Goal: Task Accomplishment & Management: Use online tool/utility

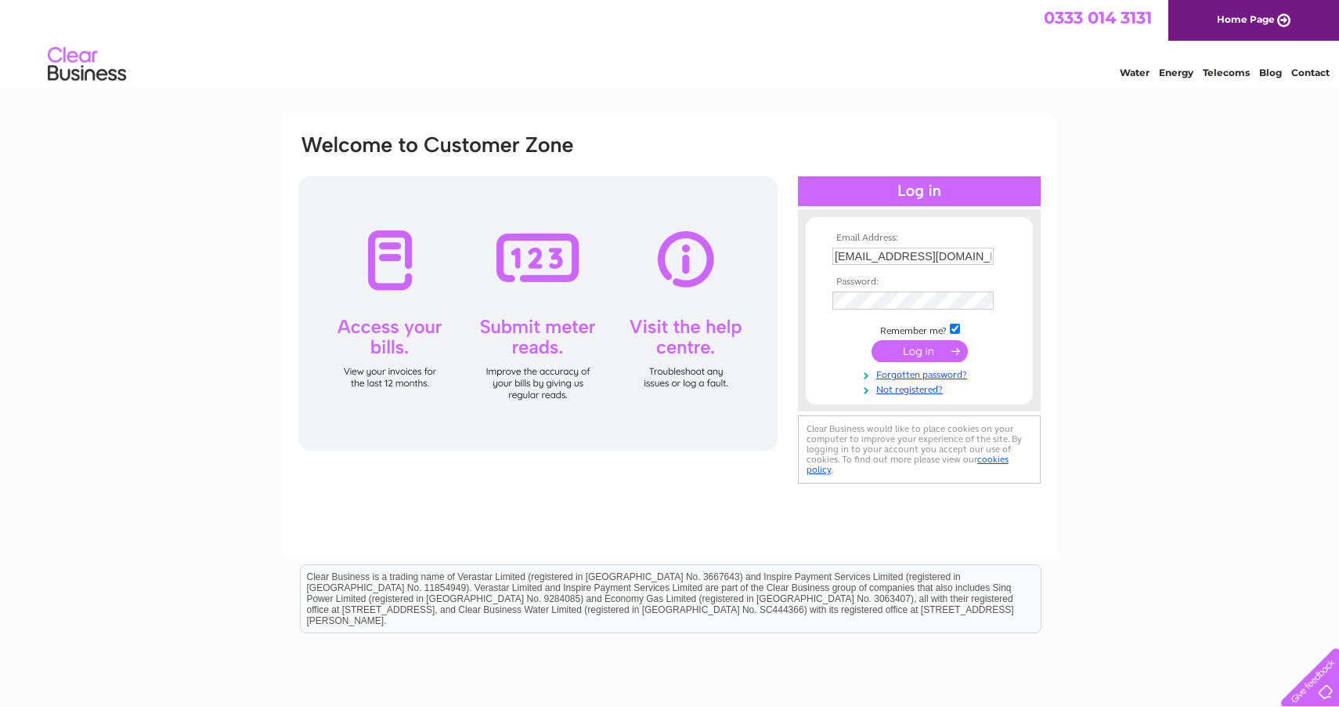
click at [921, 352] on input "submit" at bounding box center [920, 351] width 96 height 22
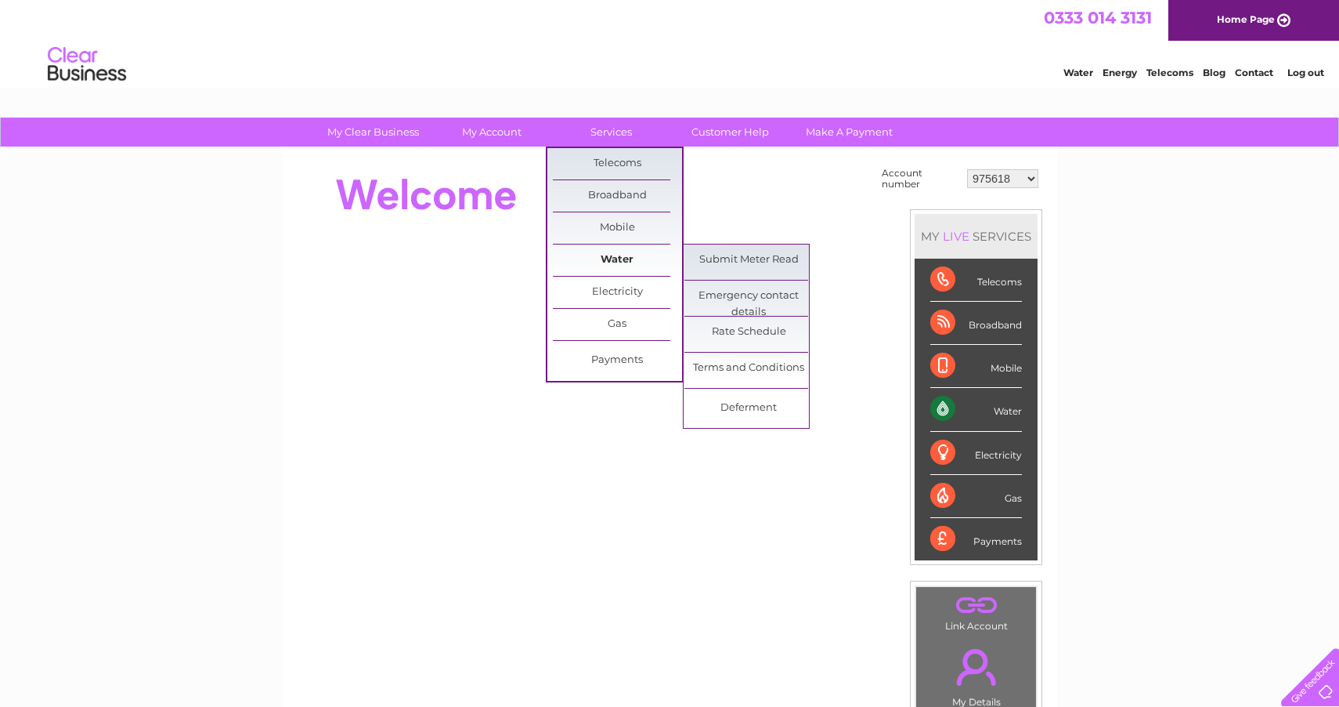
click at [613, 258] on link "Water" at bounding box center [617, 259] width 129 height 31
click at [725, 251] on link "Submit Meter Read" at bounding box center [749, 259] width 129 height 31
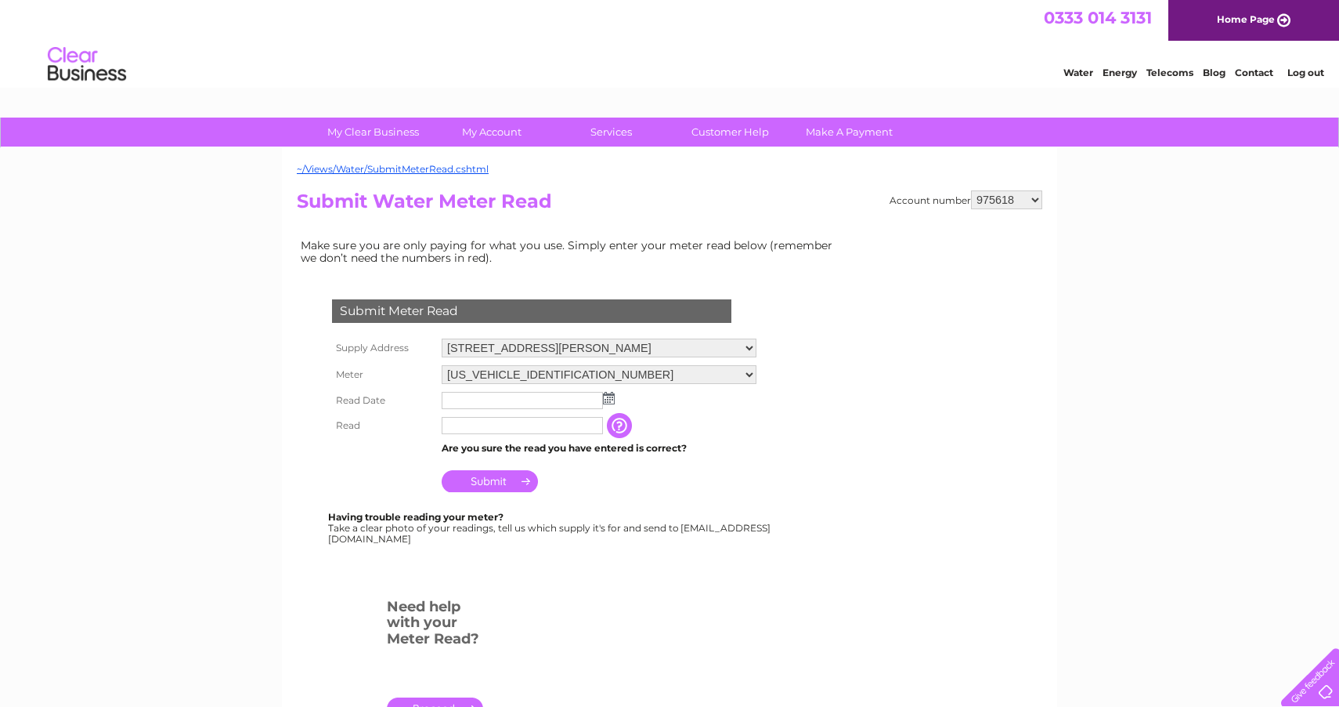
click at [523, 398] on input "text" at bounding box center [522, 400] width 161 height 17
click at [609, 393] on img at bounding box center [609, 398] width 12 height 13
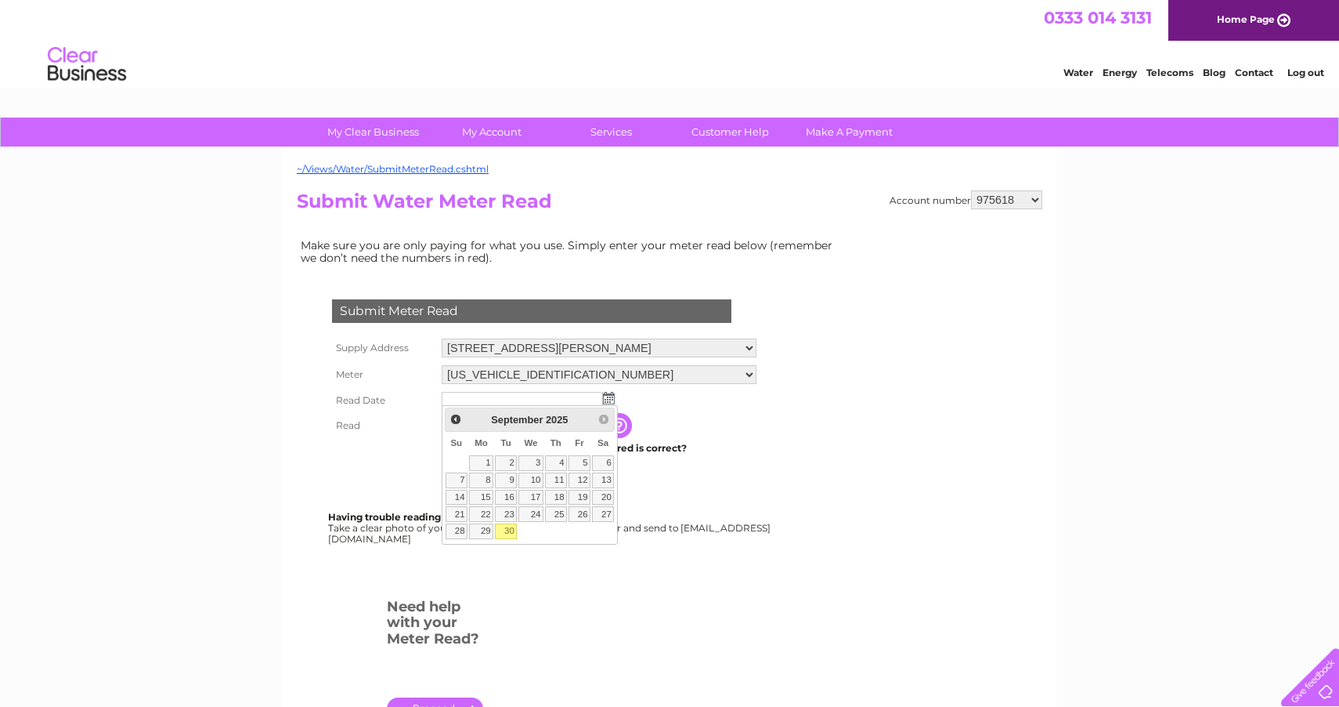
click at [505, 526] on link "30" at bounding box center [506, 531] width 22 height 16
type input "2025/09/30"
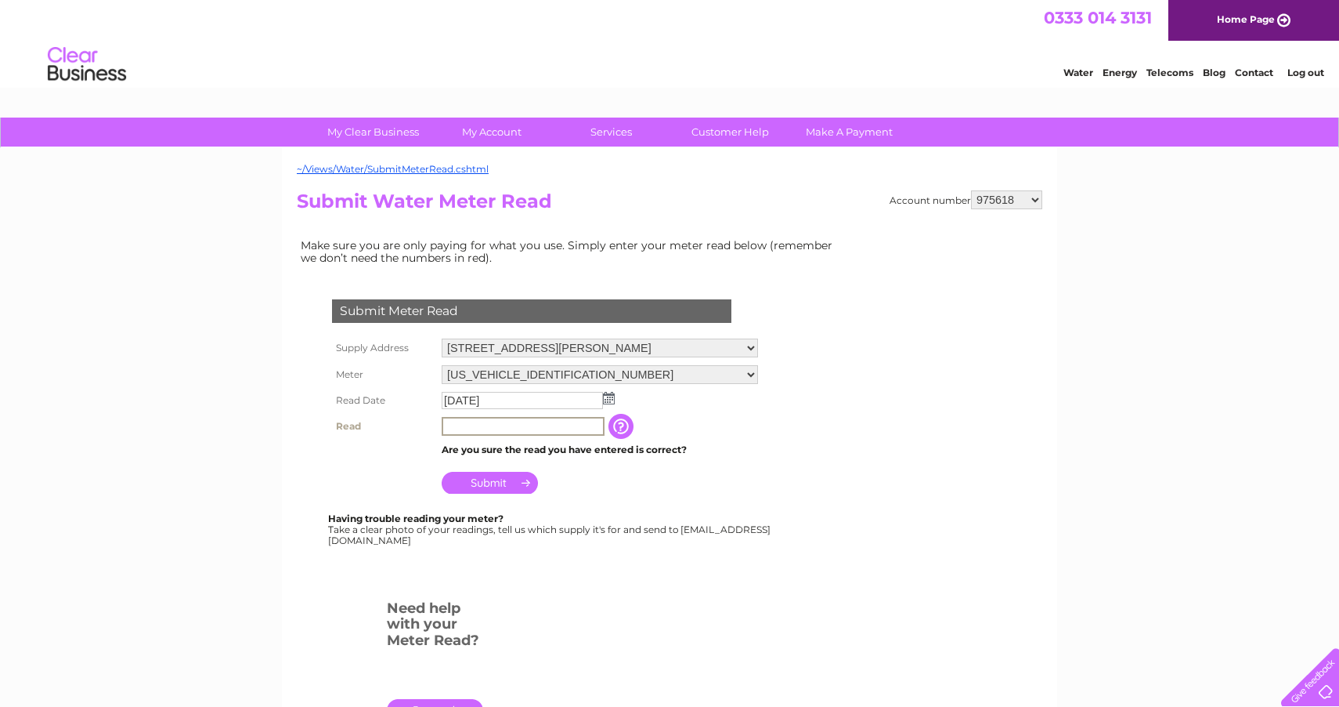
click at [475, 423] on input "text" at bounding box center [523, 426] width 163 height 19
type input "355"
click at [490, 478] on input "Submit" at bounding box center [490, 483] width 96 height 22
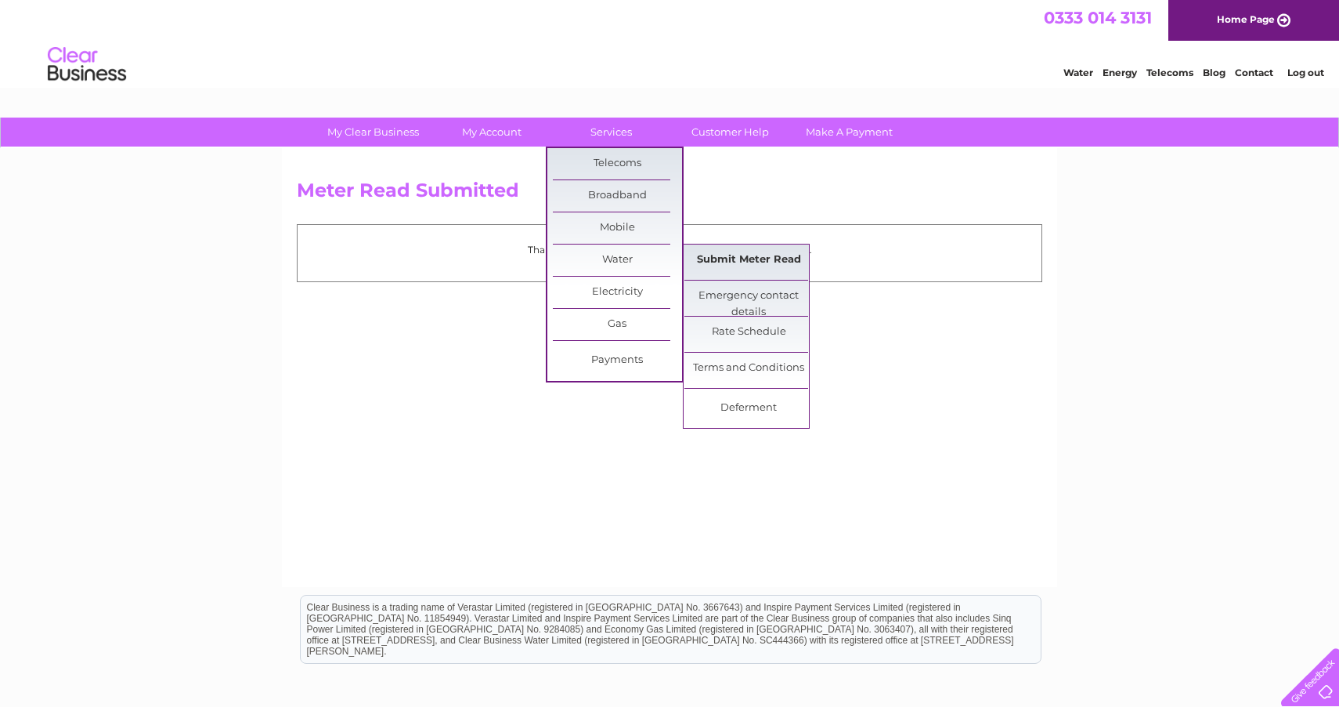
click at [725, 258] on link "Submit Meter Read" at bounding box center [749, 259] width 129 height 31
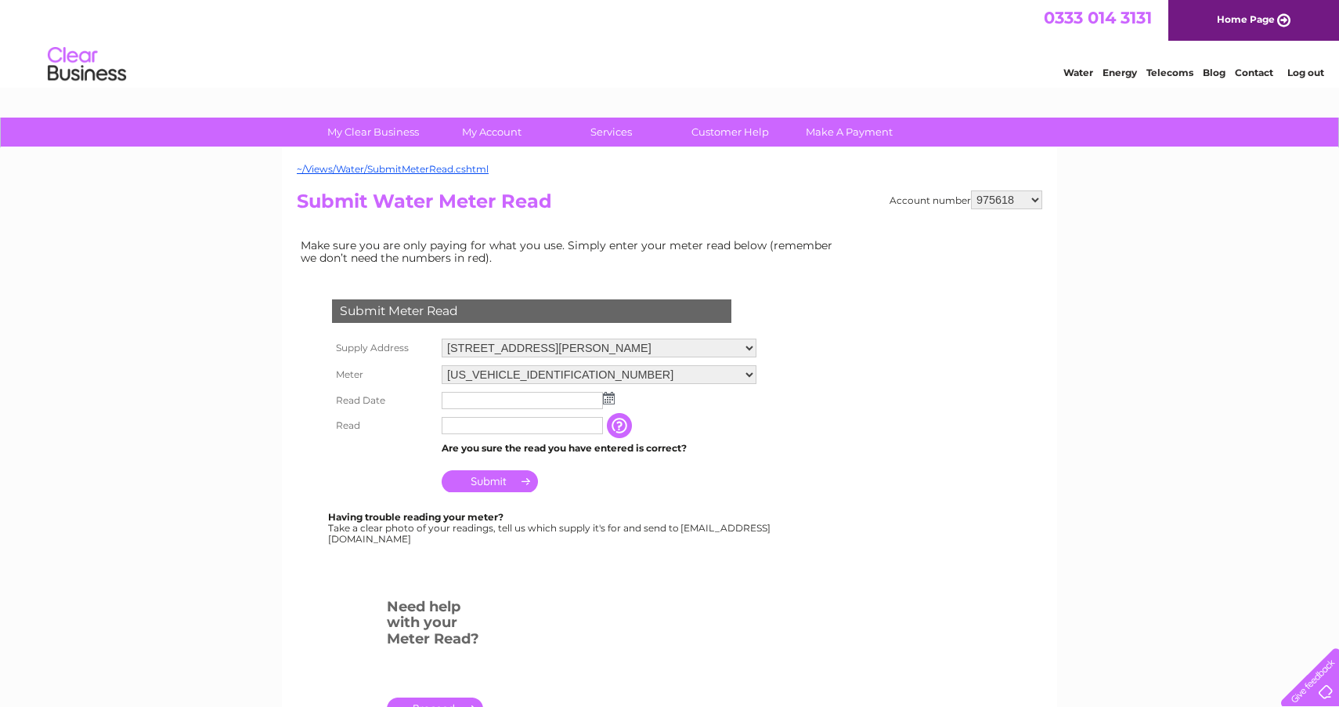
select select "30323544"
click at [607, 395] on img at bounding box center [609, 398] width 12 height 13
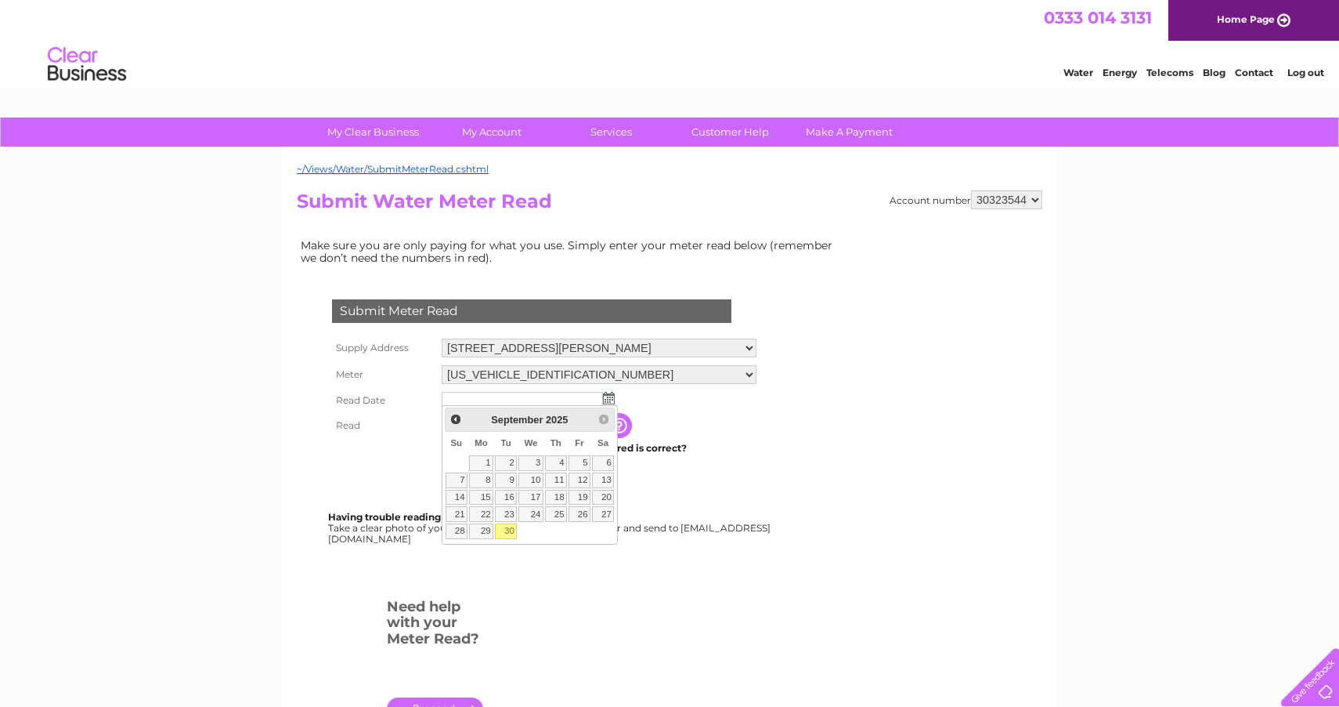
click at [507, 530] on link "30" at bounding box center [506, 531] width 22 height 16
type input "2025/09/30"
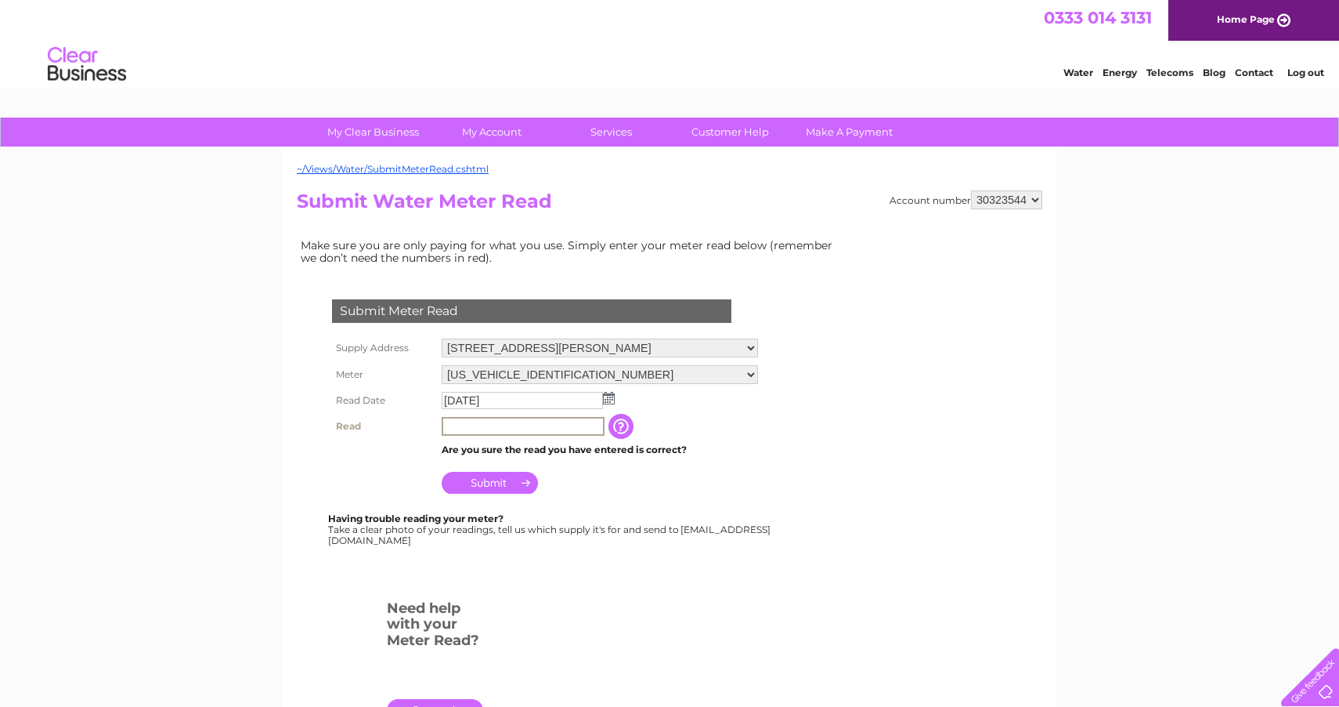
click at [460, 421] on input "text" at bounding box center [523, 426] width 163 height 19
type input "136"
click at [489, 481] on input "Submit" at bounding box center [490, 483] width 96 height 22
